Goal: Answer question/provide support: Answer question/provide support

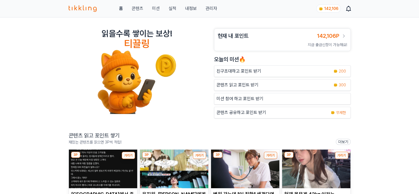
click at [215, 9] on link "관리자" at bounding box center [211, 8] width 12 height 7
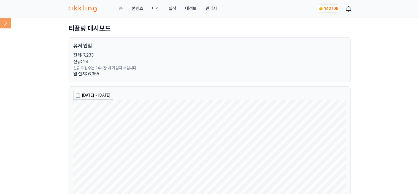
click at [4, 24] on icon at bounding box center [5, 22] width 11 height 11
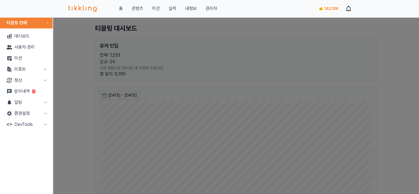
click at [15, 68] on button "리포트" at bounding box center [26, 69] width 48 height 11
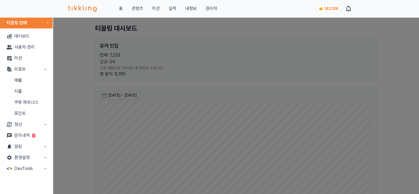
click at [20, 83] on link "매출" at bounding box center [26, 80] width 48 height 11
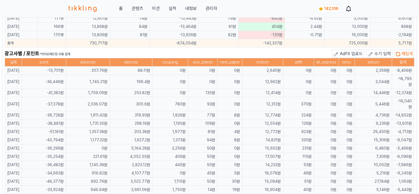
scroll to position [331, 0]
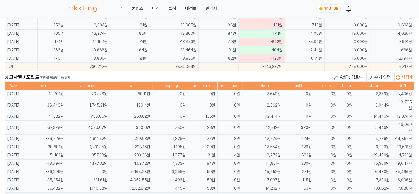
click at [386, 75] on span "수기 입력" at bounding box center [382, 76] width 17 height 5
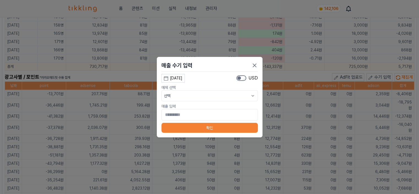
click at [175, 79] on div "[DATE]" at bounding box center [176, 78] width 12 height 6
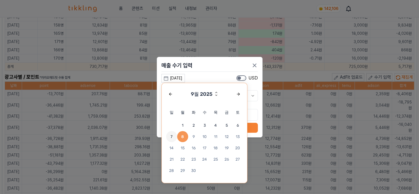
click at [174, 138] on span "7" at bounding box center [171, 136] width 11 height 11
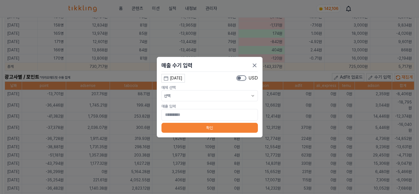
click at [195, 96] on button "선택" at bounding box center [209, 95] width 96 height 11
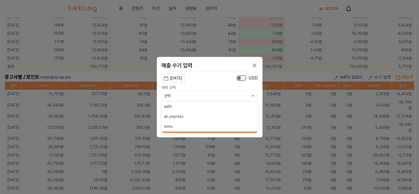
click at [188, 106] on button "adfit" at bounding box center [210, 106] width 96 height 10
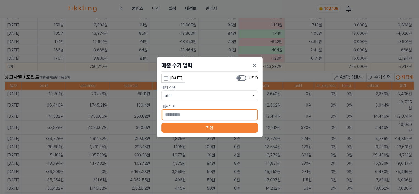
click at [187, 118] on input "*" at bounding box center [209, 115] width 96 height 12
type input "**"
click at [175, 130] on button "확인" at bounding box center [209, 128] width 96 height 10
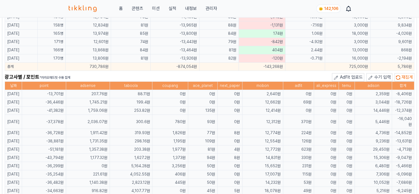
click at [380, 74] on span "수기 입력" at bounding box center [382, 76] width 17 height 5
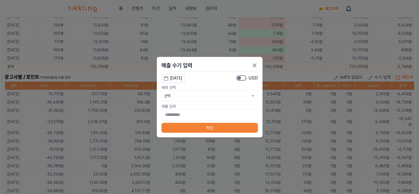
click at [182, 77] on div "[DATE]" at bounding box center [176, 78] width 12 height 6
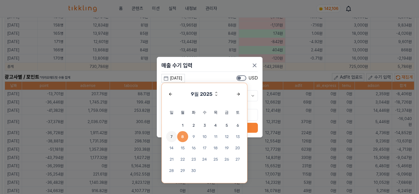
click at [174, 137] on span "7" at bounding box center [171, 136] width 11 height 11
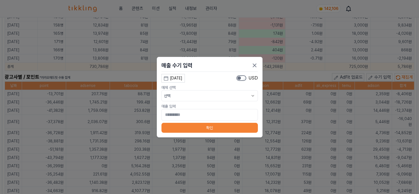
click at [191, 97] on button "선택" at bounding box center [209, 95] width 96 height 11
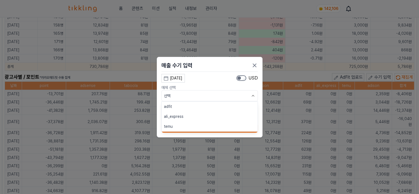
click at [187, 104] on button "adfit" at bounding box center [210, 106] width 96 height 10
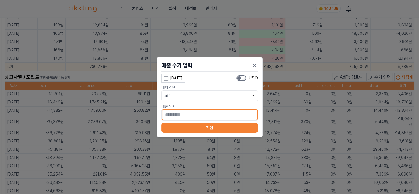
click at [186, 118] on input "*" at bounding box center [209, 115] width 96 height 12
type input "***"
click at [236, 129] on button "확인" at bounding box center [209, 128] width 96 height 10
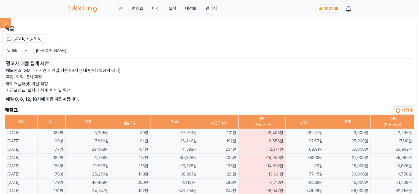
scroll to position [28, 0]
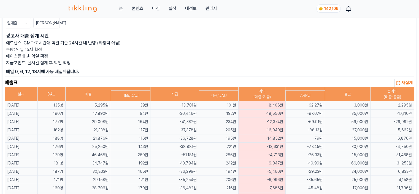
click at [405, 80] on span "재집계" at bounding box center [407, 82] width 12 height 5
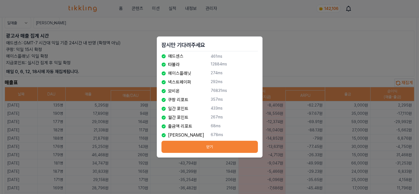
click at [215, 143] on button "닫기" at bounding box center [209, 147] width 96 height 12
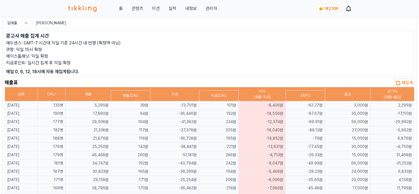
click at [219, 80] on div "매출표 재집계" at bounding box center [210, 83] width 410 height 8
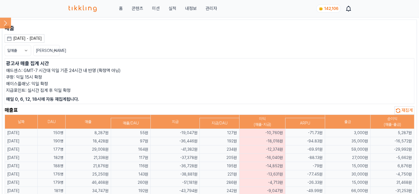
click at [6, 23] on icon at bounding box center [5, 22] width 11 height 11
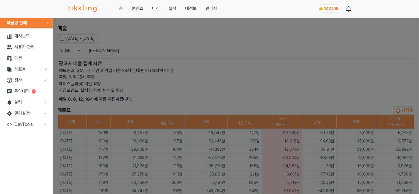
click at [21, 92] on link "문의내역 1" at bounding box center [26, 91] width 48 height 11
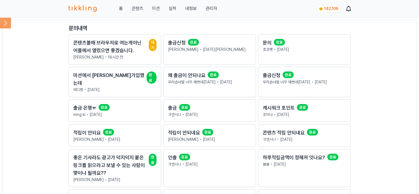
click at [95, 57] on p "박병진 • 18시간 전" at bounding box center [114, 57] width 83 height 6
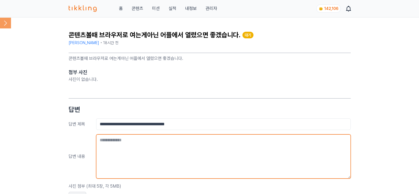
click at [168, 142] on textarea at bounding box center [223, 156] width 255 height 44
click at [123, 151] on textarea at bounding box center [223, 156] width 255 height 44
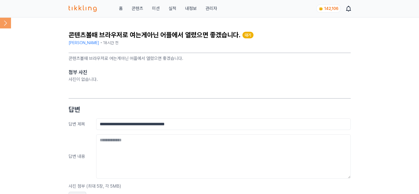
drag, startPoint x: 188, startPoint y: 60, endPoint x: 58, endPoint y: 61, distance: 129.5
click at [58, 61] on div "**********" at bounding box center [209, 123] width 419 height 213
click at [213, 8] on link "관리자" at bounding box center [211, 8] width 12 height 7
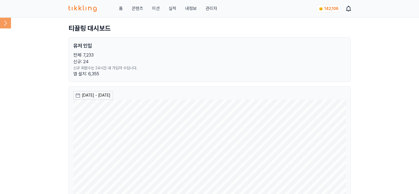
click at [5, 21] on icon at bounding box center [5, 22] width 11 height 11
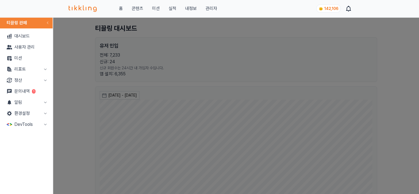
click at [26, 73] on button "리포트" at bounding box center [26, 69] width 48 height 11
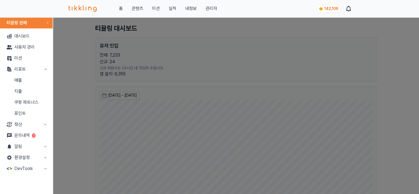
click at [40, 80] on link "매출" at bounding box center [26, 80] width 48 height 11
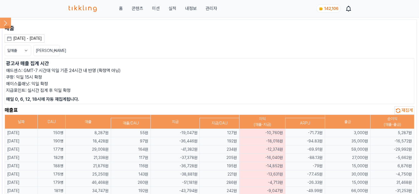
click at [26, 49] on icon at bounding box center [26, 51] width 6 height 6
click at [29, 37] on div "[DATE] - [DATE]" at bounding box center [27, 39] width 29 height 6
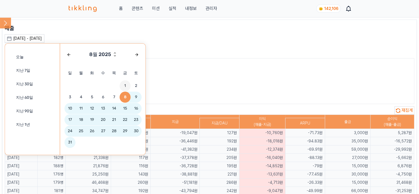
click at [126, 85] on span "1" at bounding box center [125, 85] width 11 height 11
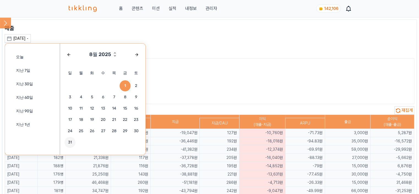
click at [71, 141] on span "31" at bounding box center [69, 142] width 11 height 11
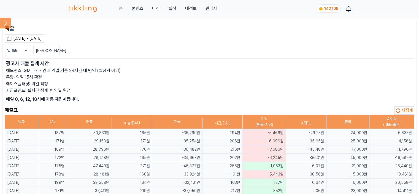
click at [17, 49] on button "일매출" at bounding box center [18, 50] width 26 height 11
click at [23, 72] on button "월매출" at bounding box center [18, 71] width 26 height 10
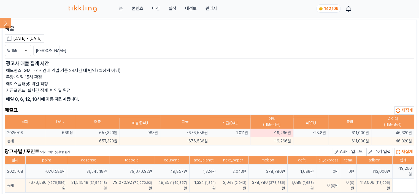
click at [5, 25] on icon at bounding box center [5, 22] width 11 height 11
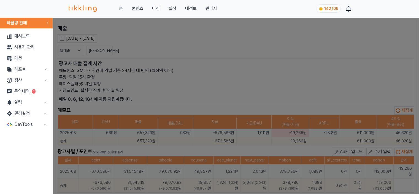
click at [29, 90] on link "문의내역 1" at bounding box center [26, 91] width 48 height 11
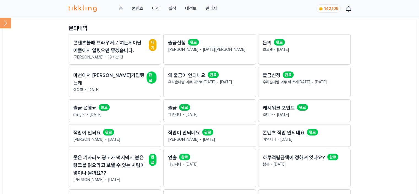
click at [119, 40] on h2 "콘텐츠볼때 브라우저로 여는게아닌 어플에서 열렸으면 좋겠습니다." at bounding box center [109, 46] width 73 height 15
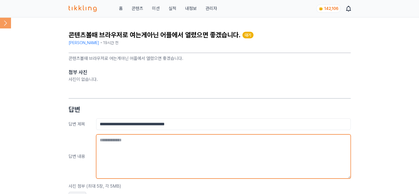
click at [204, 156] on textarea at bounding box center [223, 156] width 255 height 44
type textarea "**********"
